Goal: Task Accomplishment & Management: Use online tool/utility

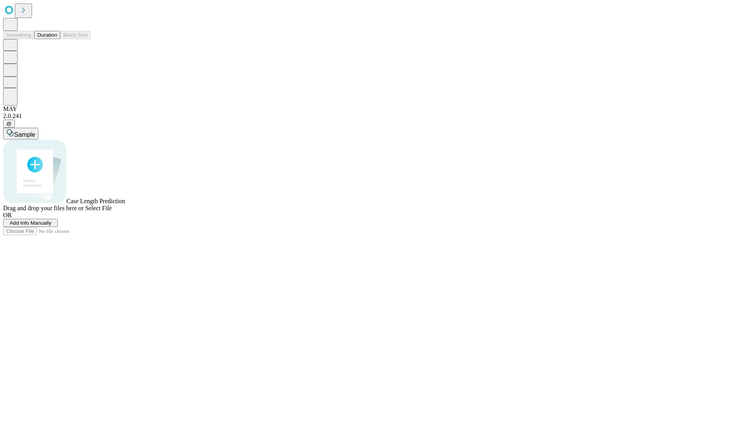
click at [57, 39] on button "Duration" at bounding box center [47, 35] width 26 height 8
click at [52, 226] on span "Add Info Manually" at bounding box center [31, 223] width 42 height 6
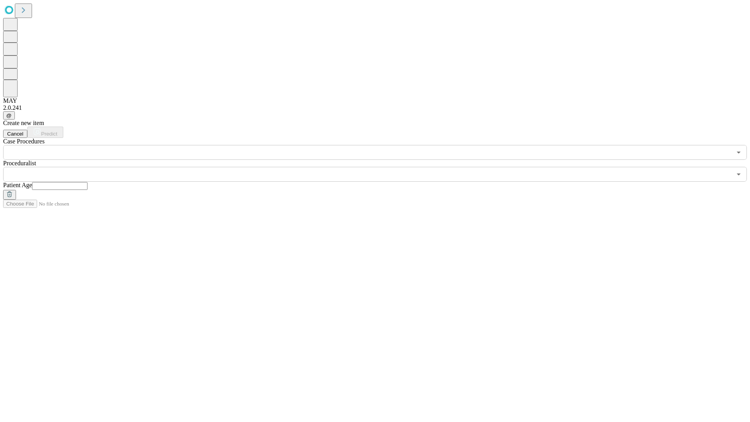
click at [88, 182] on input "text" at bounding box center [59, 186] width 55 height 8
type input "**"
click at [381, 167] on input "text" at bounding box center [367, 174] width 729 height 15
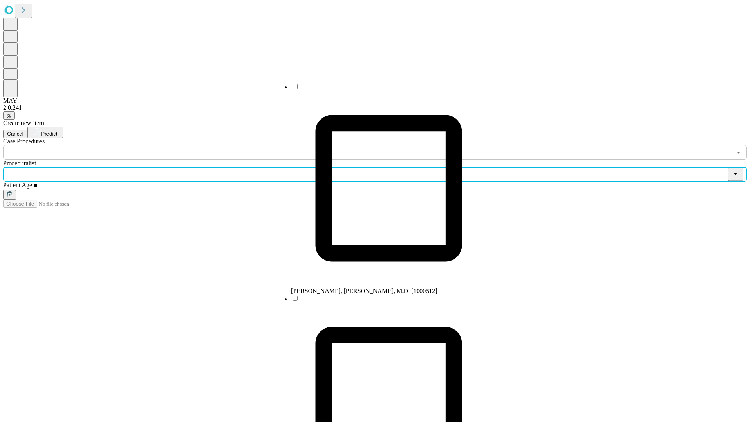
click at [381, 89] on li "[PERSON_NAME], [PERSON_NAME], M.D. [1000512]" at bounding box center [388, 189] width 195 height 212
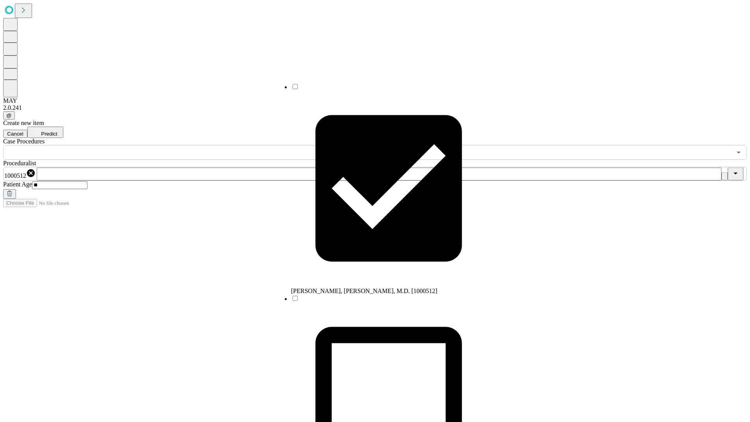
click at [164, 145] on input "text" at bounding box center [367, 152] width 729 height 15
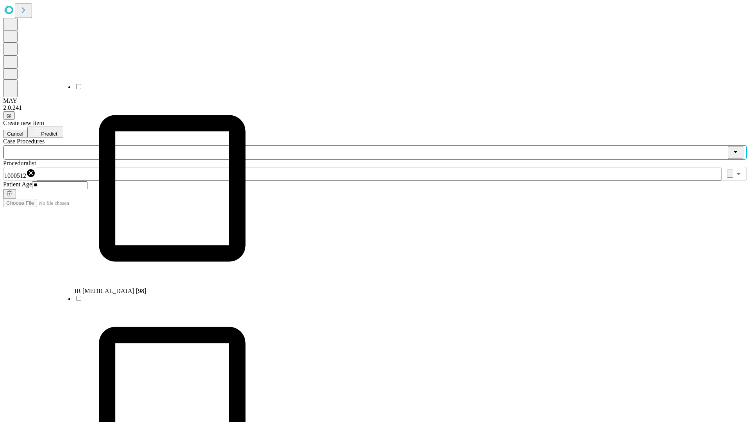
click at [165, 89] on li "IR [MEDICAL_DATA] [98]" at bounding box center [172, 189] width 195 height 212
